Goal: Task Accomplishment & Management: Manage account settings

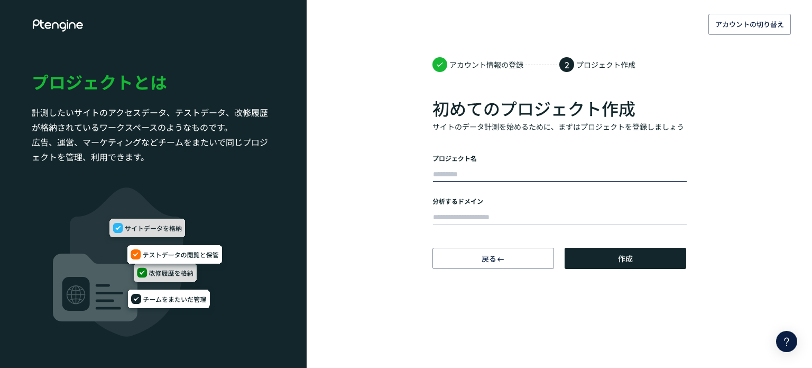
click at [471, 167] on input "text" at bounding box center [560, 174] width 254 height 15
click at [723, 162] on div "アカウントの切り替え アカウント情報の登録 2 プロジェクト作成 初めてのプロジェクト作成 サイトのデータ計測を始めるために、まずはプロジェクトを登録しましょ…" at bounding box center [406, 134] width 812 height 269
click at [483, 168] on input "text" at bounding box center [560, 174] width 254 height 15
click at [743, 285] on body "アカウントの切り替え アカウント情報の登録 2 プロジェクト作成 初めてのプロジェクト作成 サイトのデータ計測を始めるために、まずはプロジェクトを登録しましょ…" at bounding box center [406, 184] width 812 height 368
click at [642, 267] on button "作成" at bounding box center [626, 258] width 122 height 21
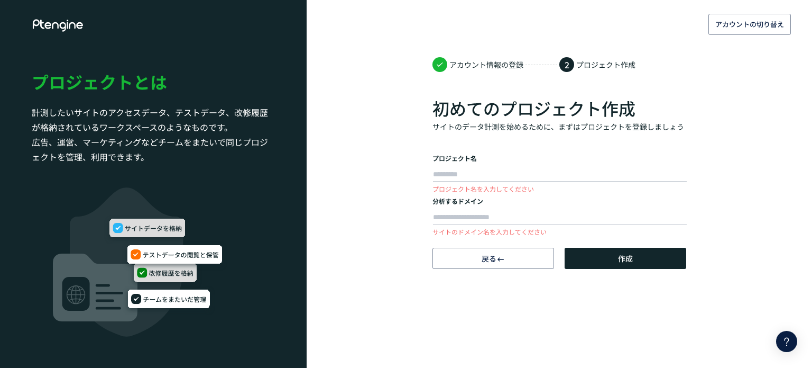
click at [496, 310] on body "アカウントの切り替え アカウント情報の登録 2 プロジェクト作成 初めてのプロジェクト作成 サイトのデータ計測を始めるために、まずはプロジェクトを登録しましょ…" at bounding box center [406, 184] width 812 height 368
click at [536, 167] on input "text" at bounding box center [560, 174] width 254 height 15
click at [709, 145] on div "アカウントの切り替え アカウント情報の登録 2 プロジェクト作成 初めてのプロジェクト作成 サイトのデータ計測を始めるために、まずはプロジェクトを登録しましょ…" at bounding box center [406, 134] width 812 height 269
click at [524, 177] on input "text" at bounding box center [560, 174] width 254 height 15
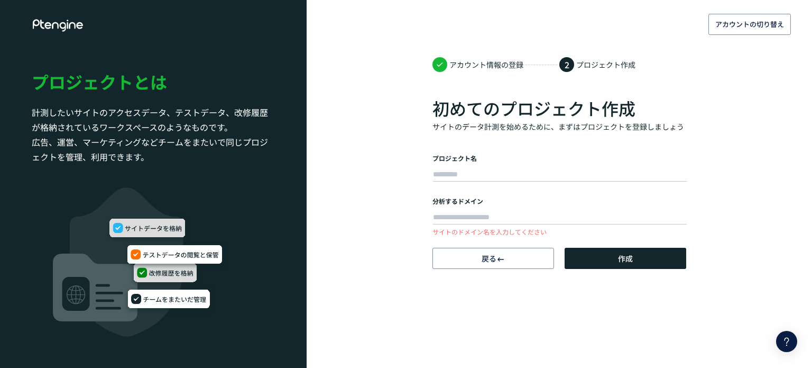
click at [366, 255] on div "アカウントの切り替え アカウント情報の登録 2 プロジェクト作成 初めてのプロジェクト作成 サイトのデータ計測を始めるために、まずはプロジェクトを登録しましょ…" at bounding box center [406, 134] width 812 height 269
click at [504, 260] on icon "button" at bounding box center [501, 259] width 8 height 8
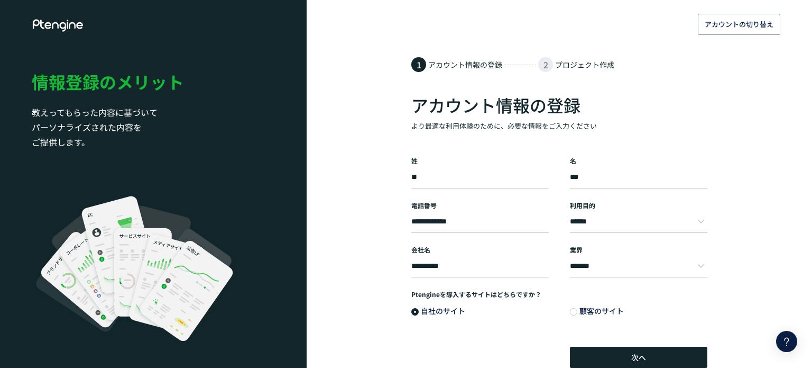
click at [334, 306] on div "**********" at bounding box center [406, 184] width 812 height 368
click at [343, 179] on div "**********" at bounding box center [406, 184] width 812 height 368
click at [68, 26] on use at bounding box center [58, 25] width 50 height 12
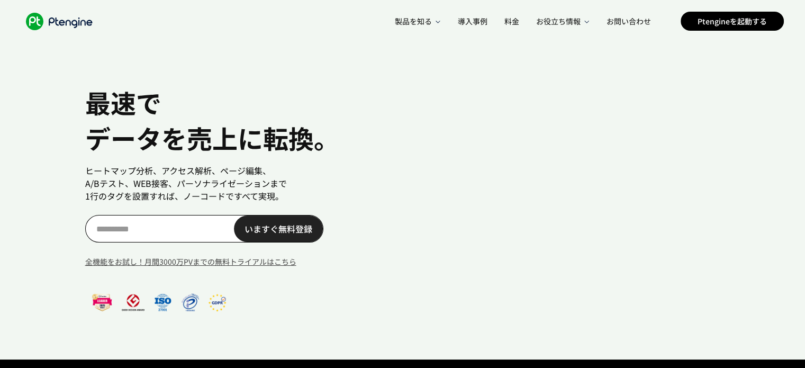
scroll to position [0, 81]
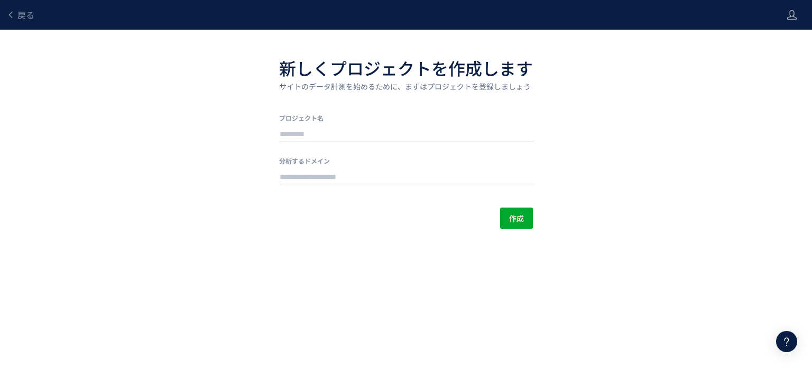
click at [781, 14] on header "戻る" at bounding box center [406, 15] width 812 height 30
click at [793, 12] on icon at bounding box center [792, 15] width 11 height 11
click at [769, 45] on span "アカウント設定" at bounding box center [765, 41] width 52 height 11
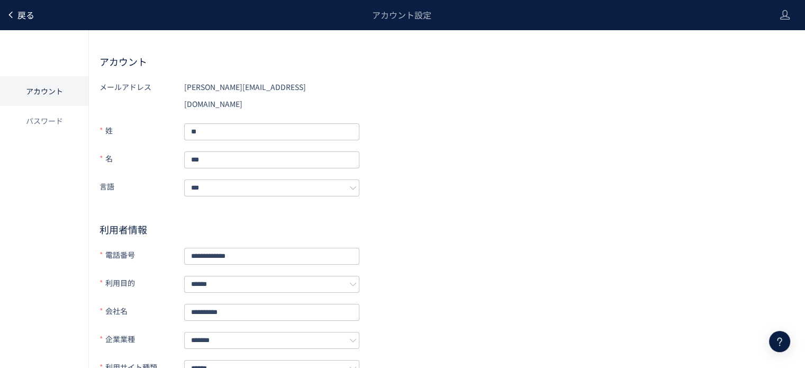
click at [25, 15] on span "戻る" at bounding box center [25, 14] width 17 height 13
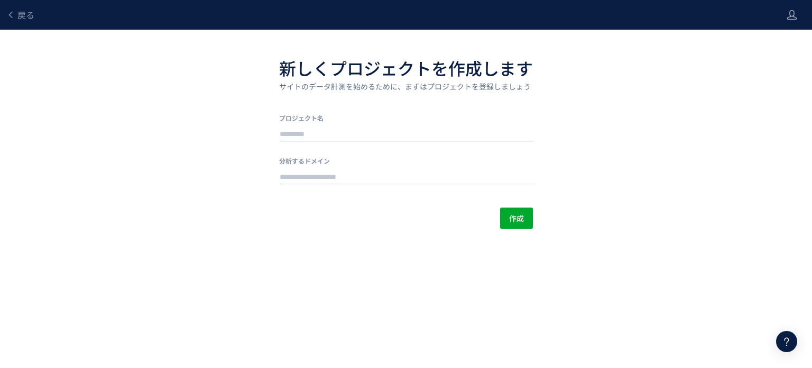
click at [785, 12] on header "戻る" at bounding box center [406, 15] width 812 height 30
click at [785, 15] on header "戻る" at bounding box center [406, 15] width 812 height 30
click at [791, 14] on icon at bounding box center [792, 15] width 11 height 11
click at [759, 43] on span "アカウント設定" at bounding box center [765, 41] width 52 height 11
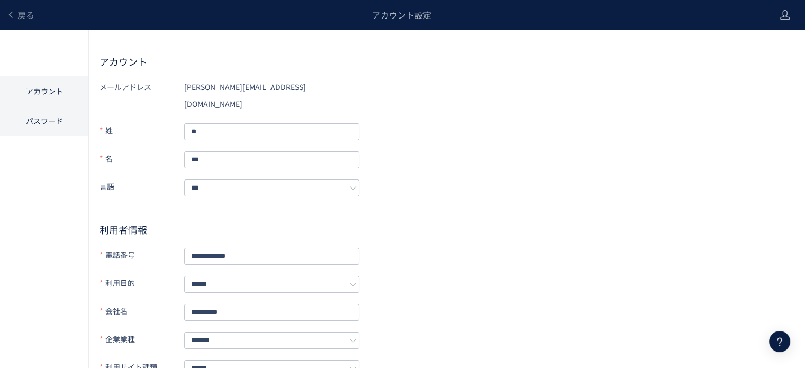
click at [48, 118] on li "パスワード" at bounding box center [44, 121] width 88 height 30
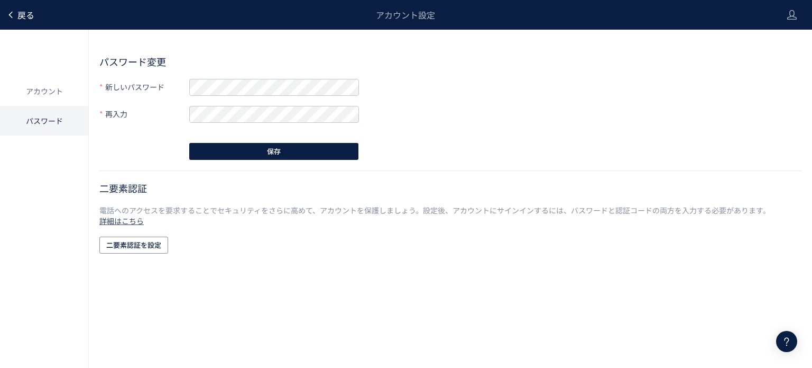
click at [28, 16] on span "戻る" at bounding box center [25, 14] width 17 height 13
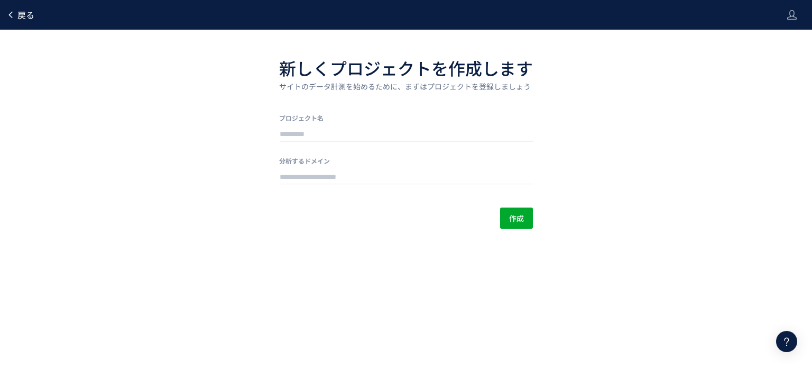
click at [25, 18] on span "戻る" at bounding box center [25, 14] width 17 height 13
drag, startPoint x: 138, startPoint y: 232, endPoint x: 293, endPoint y: 106, distance: 200.0
click at [138, 231] on body "戻る 新しくプロジェクトを作成します サイトのデータ計測を始めるために、まずはプロジェクトを登録しましょう プロジェクト名 分析するドメイン 作成 製品更新が…" at bounding box center [406, 184] width 812 height 368
